Goal: Find specific page/section: Find specific page/section

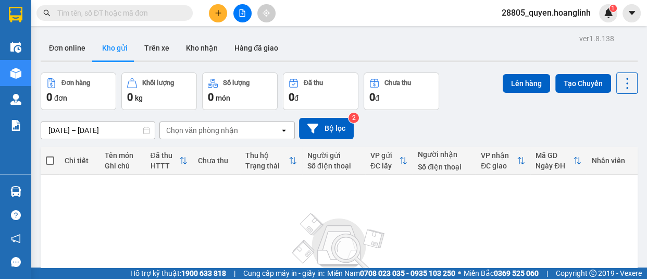
click at [179, 15] on input "text" at bounding box center [118, 12] width 123 height 11
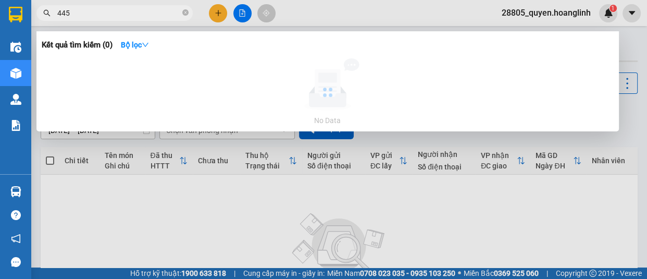
type input "4459"
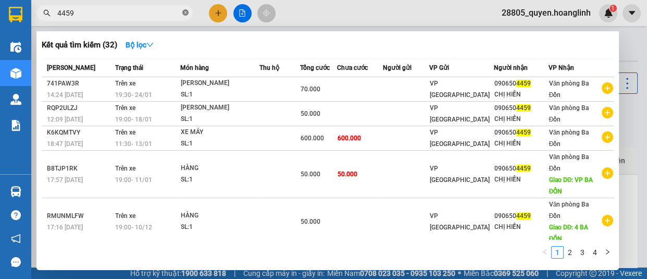
click at [185, 15] on icon "close-circle" at bounding box center [185, 12] width 6 height 6
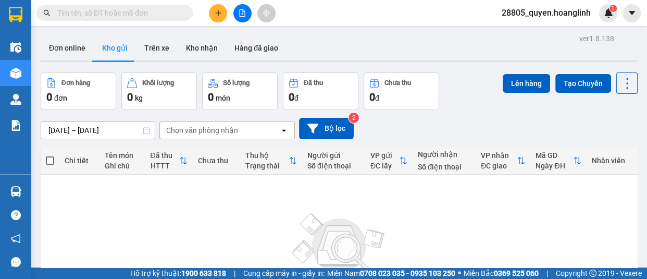
drag, startPoint x: 184, startPoint y: 16, endPoint x: 184, endPoint y: 21, distance: 5.7
click at [184, 18] on span at bounding box center [185, 12] width 6 height 11
click at [171, 14] on input "text" at bounding box center [118, 12] width 123 height 11
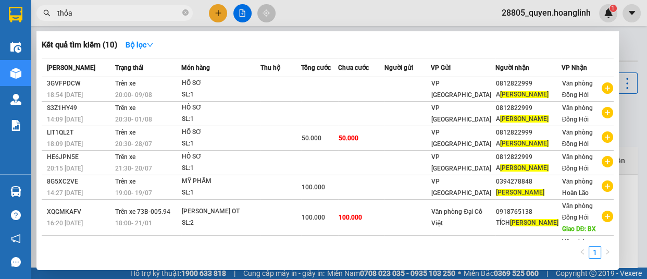
type input "thỏa"
